Goal: Check status: Check status

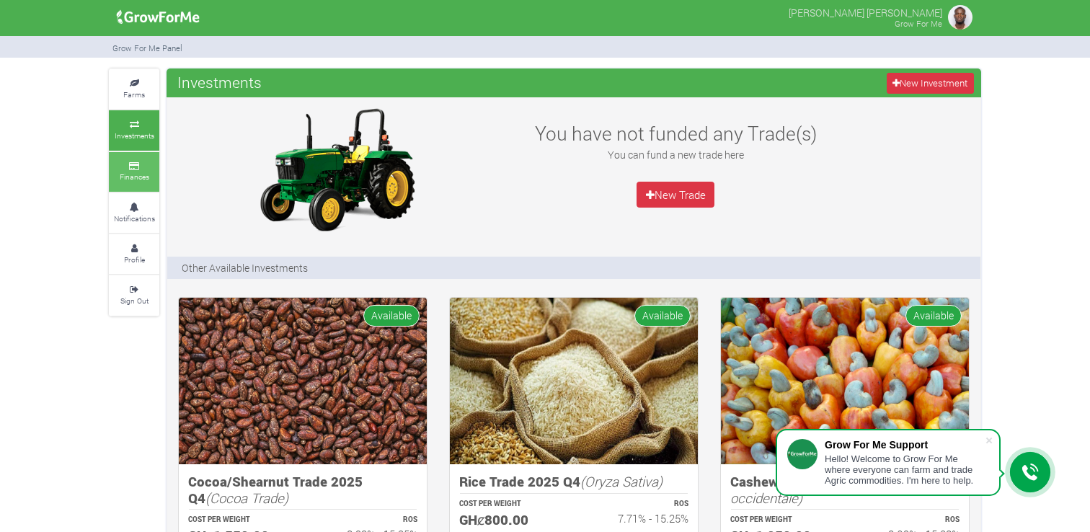
click at [141, 169] on link "Finances" at bounding box center [134, 172] width 50 height 40
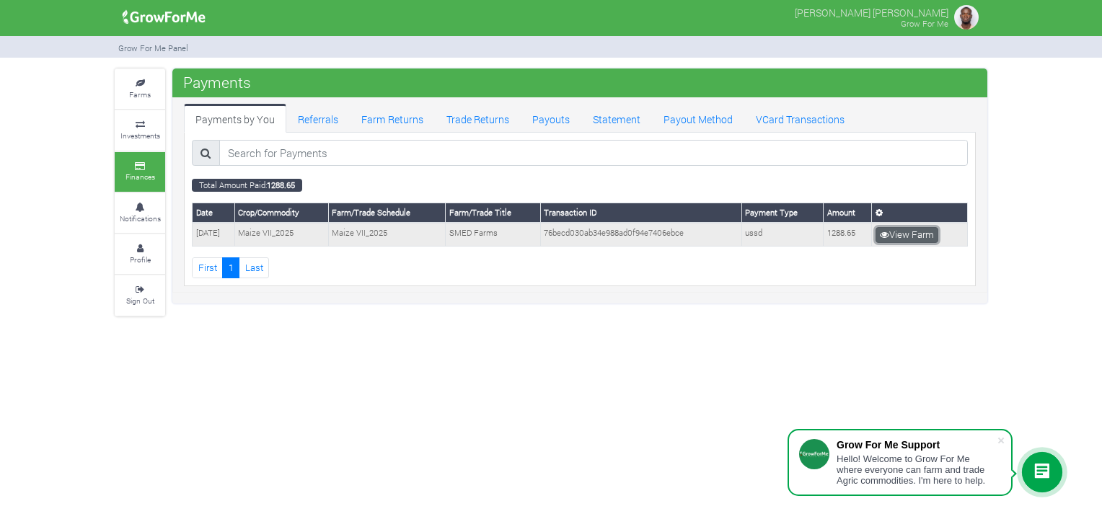
click at [924, 232] on link "View Farm" at bounding box center [906, 235] width 63 height 16
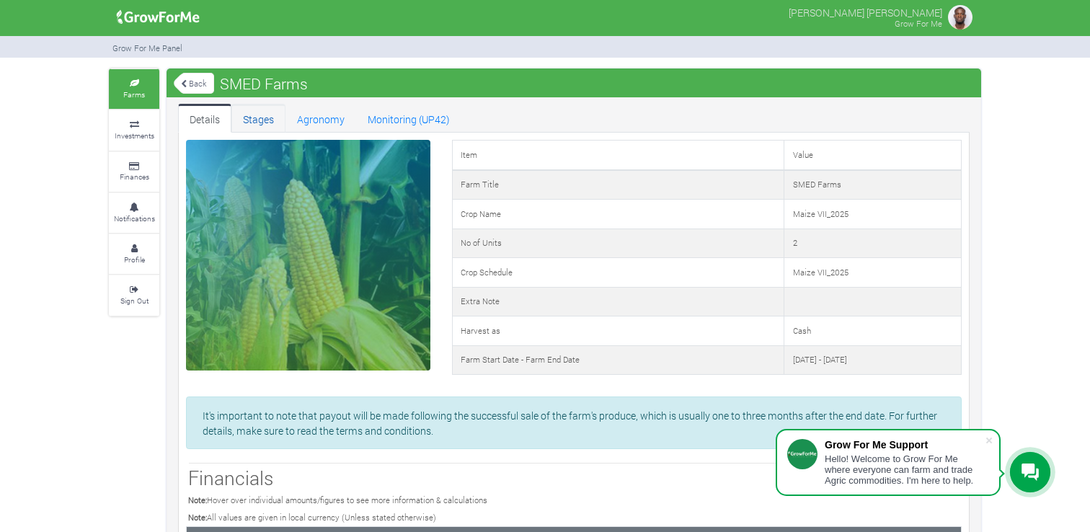
click at [268, 120] on link "Stages" at bounding box center [258, 118] width 54 height 29
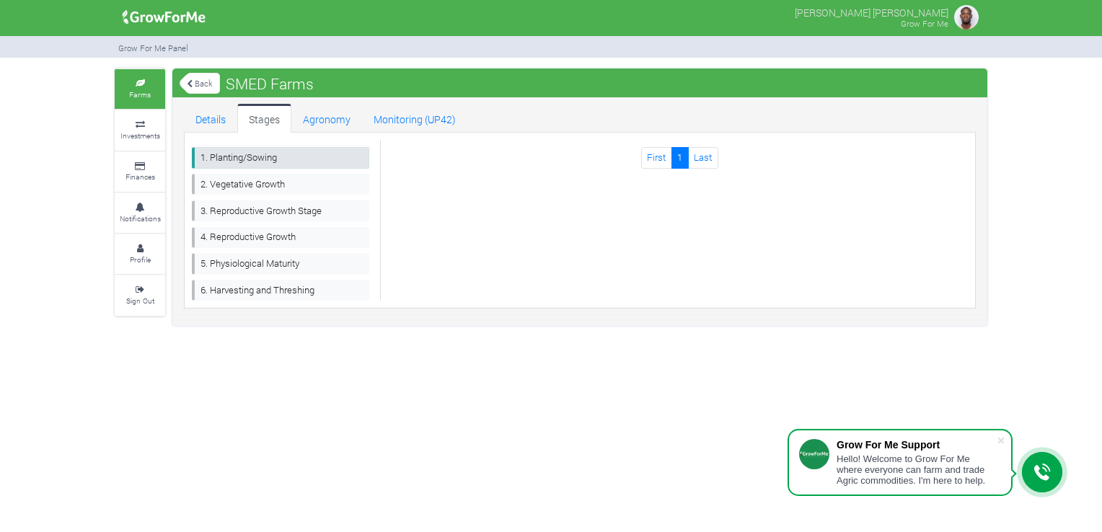
click at [275, 157] on link "1. Planting/Sowing" at bounding box center [280, 157] width 177 height 21
click at [154, 134] on small "Investments" at bounding box center [140, 135] width 40 height 10
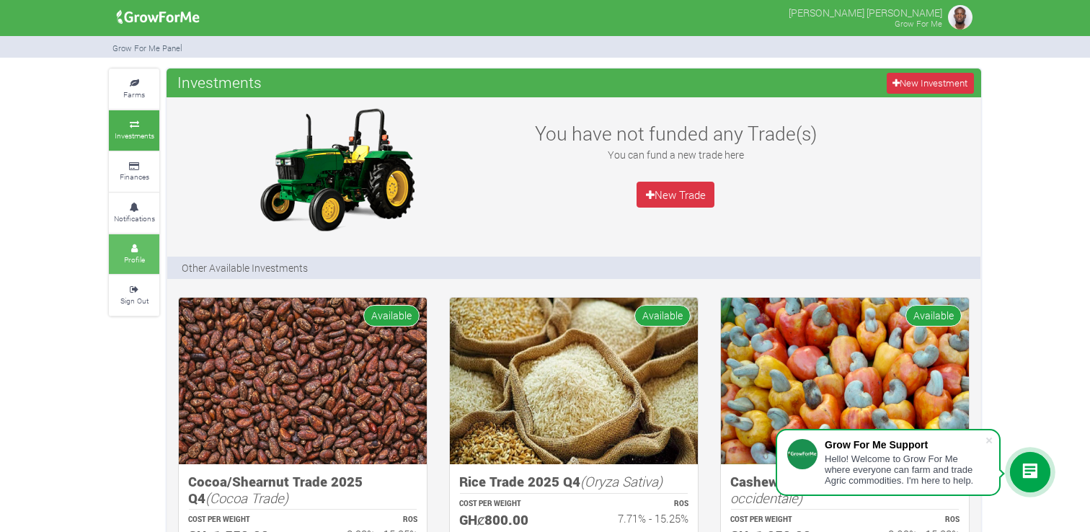
click at [150, 249] on link "Profile" at bounding box center [134, 254] width 50 height 40
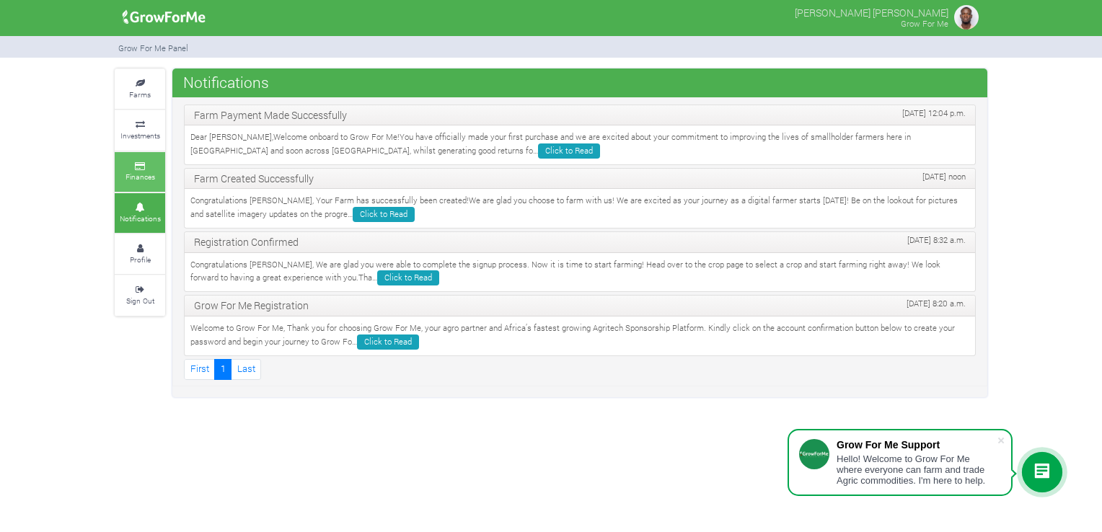
click at [149, 172] on small "Finances" at bounding box center [140, 177] width 30 height 10
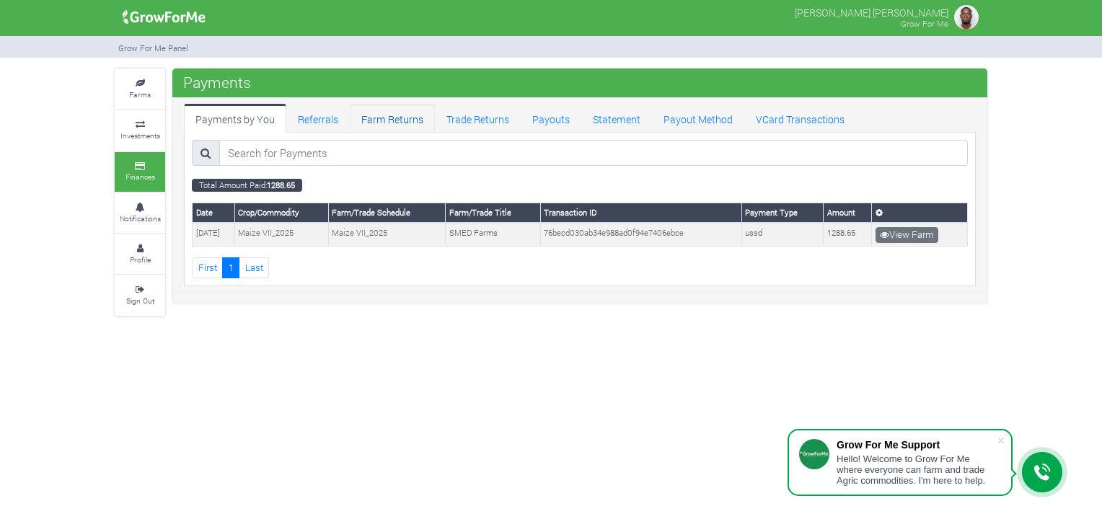
click at [391, 116] on link "Farm Returns" at bounding box center [392, 118] width 85 height 29
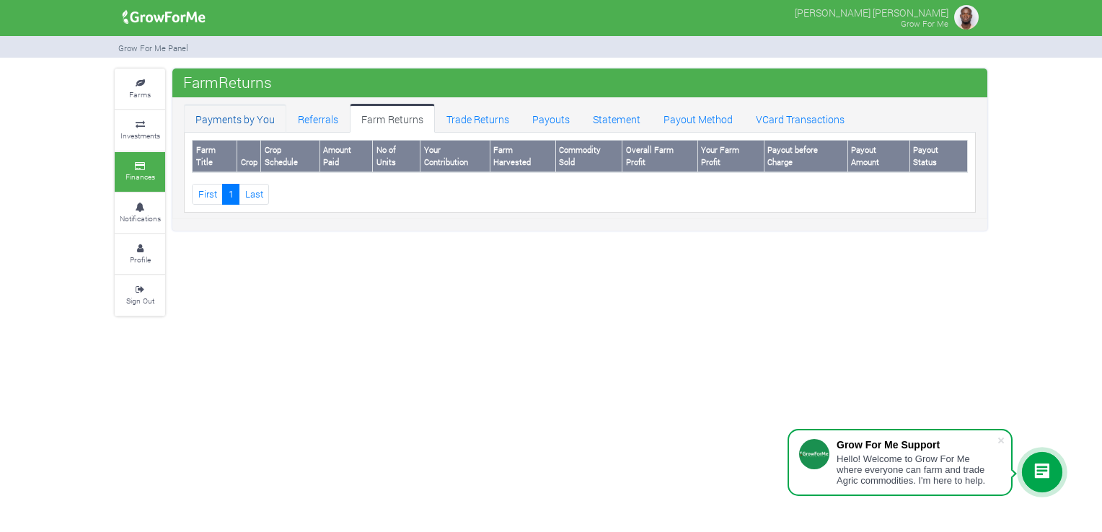
click at [220, 125] on link "Payments by You" at bounding box center [235, 118] width 102 height 29
